Goal: Information Seeking & Learning: Learn about a topic

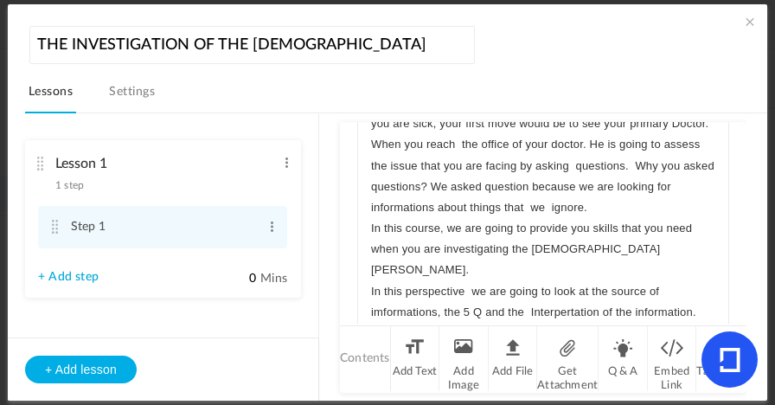
scroll to position [147, 0]
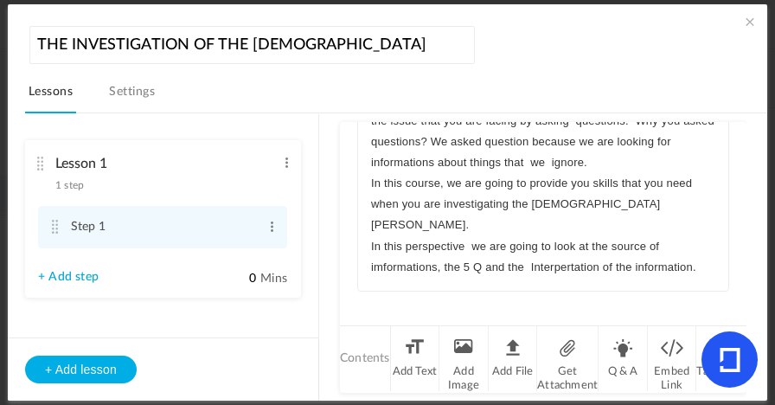
click at [702, 266] on div "In the realm of Human being, there is a way to collect informations. Depend on …" at bounding box center [543, 161] width 370 height 260
click at [575, 266] on p "In this perspective we are going to look at the source of imformations, the 5 Q…" at bounding box center [543, 257] width 344 height 42
click at [572, 270] on p "In this perspective we are going to look at the source of imformations, the 5 Q…" at bounding box center [543, 257] width 344 height 42
click at [701, 267] on div "In the realm of Human being, there is a way to collect informations. Depend on …" at bounding box center [543, 161] width 370 height 260
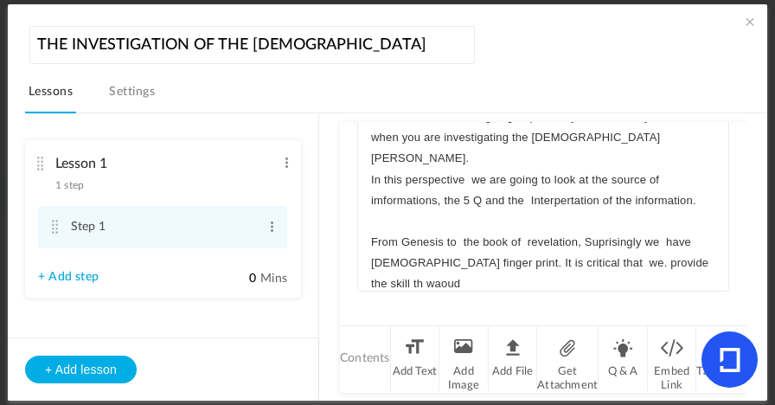
scroll to position [151, 0]
click at [654, 263] on p "From Genesis to the book of revelation, Suprisingly we have [DEMOGRAPHIC_DATA] …" at bounding box center [543, 264] width 344 height 63
click at [679, 266] on p "From Genesis to the book of revelation, Suprisingly we have [DEMOGRAPHIC_DATA] …" at bounding box center [543, 264] width 344 height 63
click at [676, 265] on p "From Genesis to the book of revelation, Suprisingly we have [DEMOGRAPHIC_DATA] …" at bounding box center [543, 264] width 344 height 63
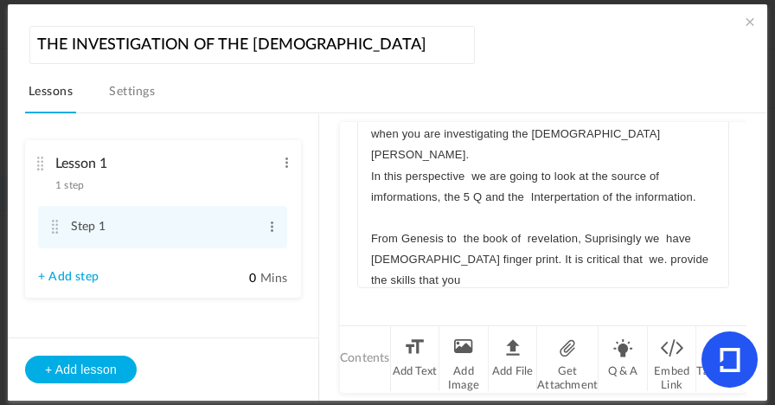
scroll to position [147, 0]
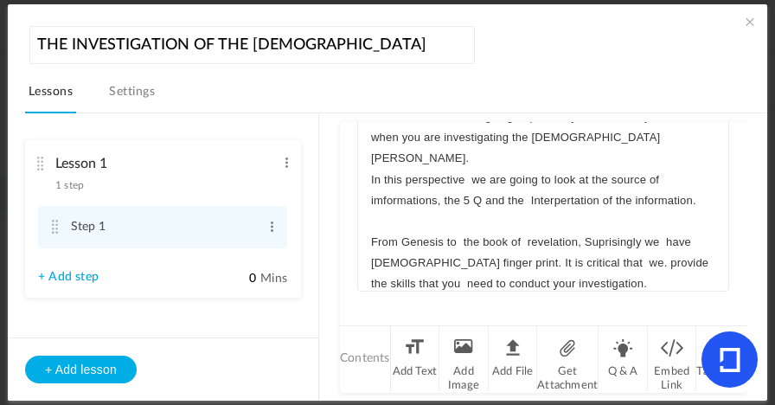
click at [607, 245] on p "From Genesis to the book of revelation, Suprisingly we have [DEMOGRAPHIC_DATA] …" at bounding box center [543, 263] width 344 height 63
click at [619, 244] on p "From Genesis to the book of revelation, Suprisingly we have [DEMOGRAPHIC_DATA] …" at bounding box center [543, 263] width 344 height 63
click at [587, 283] on p "From Genesis to the book of revelation, Suprisingly we have [DEMOGRAPHIC_DATA] …" at bounding box center [543, 263] width 344 height 63
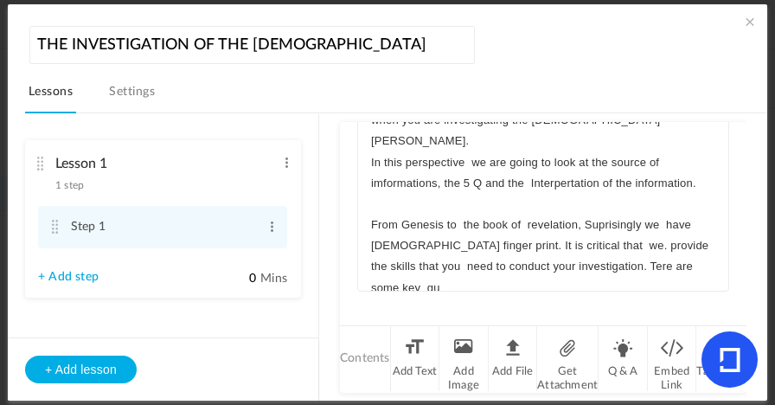
scroll to position [112, 0]
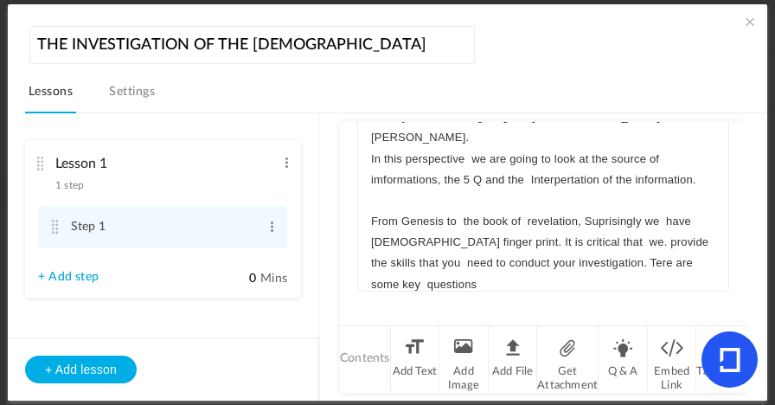
click at [587, 266] on p "From Genesis to the book of revelation, Suprisingly we have [DEMOGRAPHIC_DATA] …" at bounding box center [543, 253] width 344 height 84
click at [568, 176] on p "In this perspective we are going to look at the source of imformations, the 5 Q…" at bounding box center [543, 170] width 344 height 42
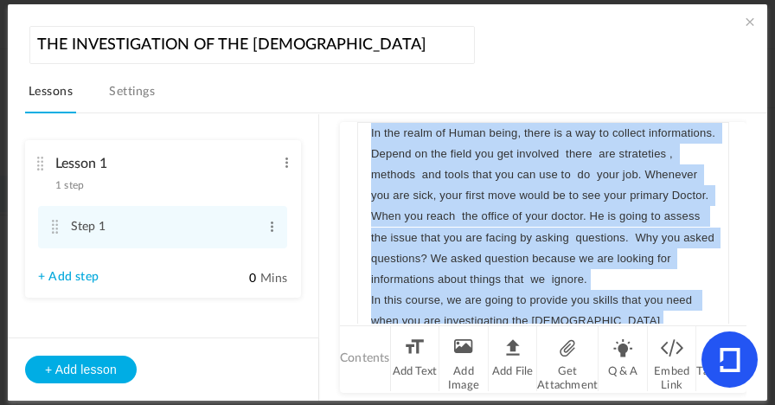
scroll to position [0, 0]
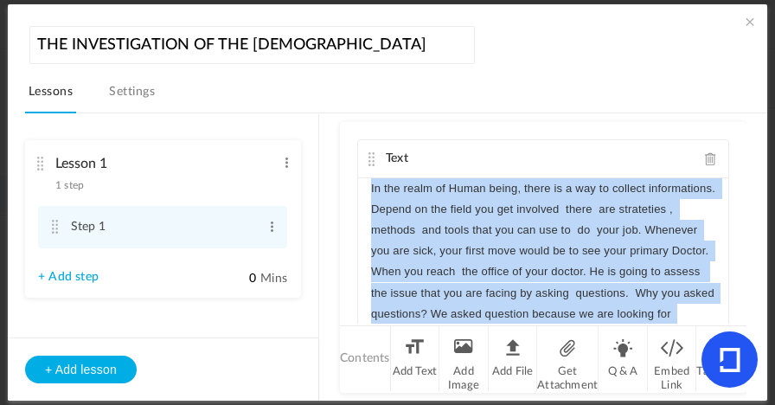
drag, startPoint x: 428, startPoint y: 268, endPoint x: 370, endPoint y: 171, distance: 112.9
click at [370, 171] on div "Text In the realm of Human being, there is a way to collect informations. Depen…" at bounding box center [543, 288] width 372 height 299
copy div "In the realm of Human being, there is a way to collect informations. Depend on …"
